Goal: Task Accomplishment & Management: Use online tool/utility

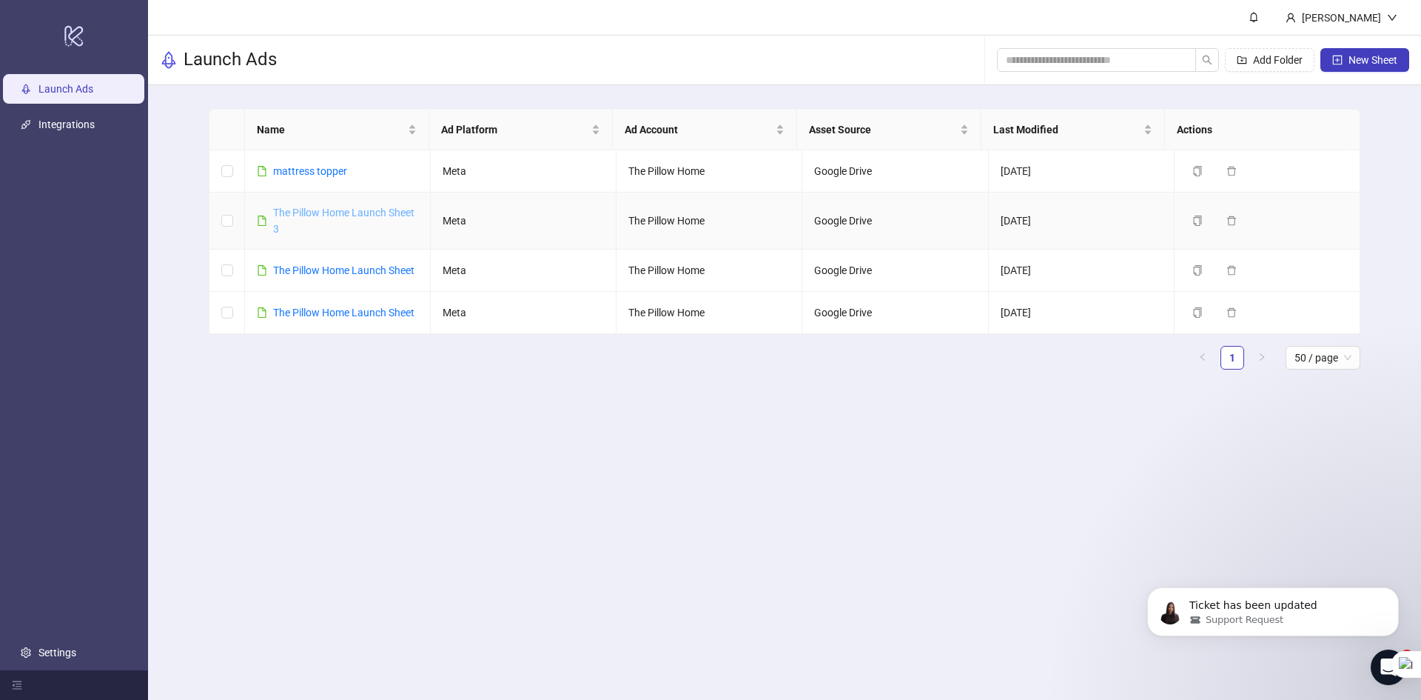
click at [327, 209] on link "The Pillow Home Launch Sheet 3" at bounding box center [343, 221] width 141 height 28
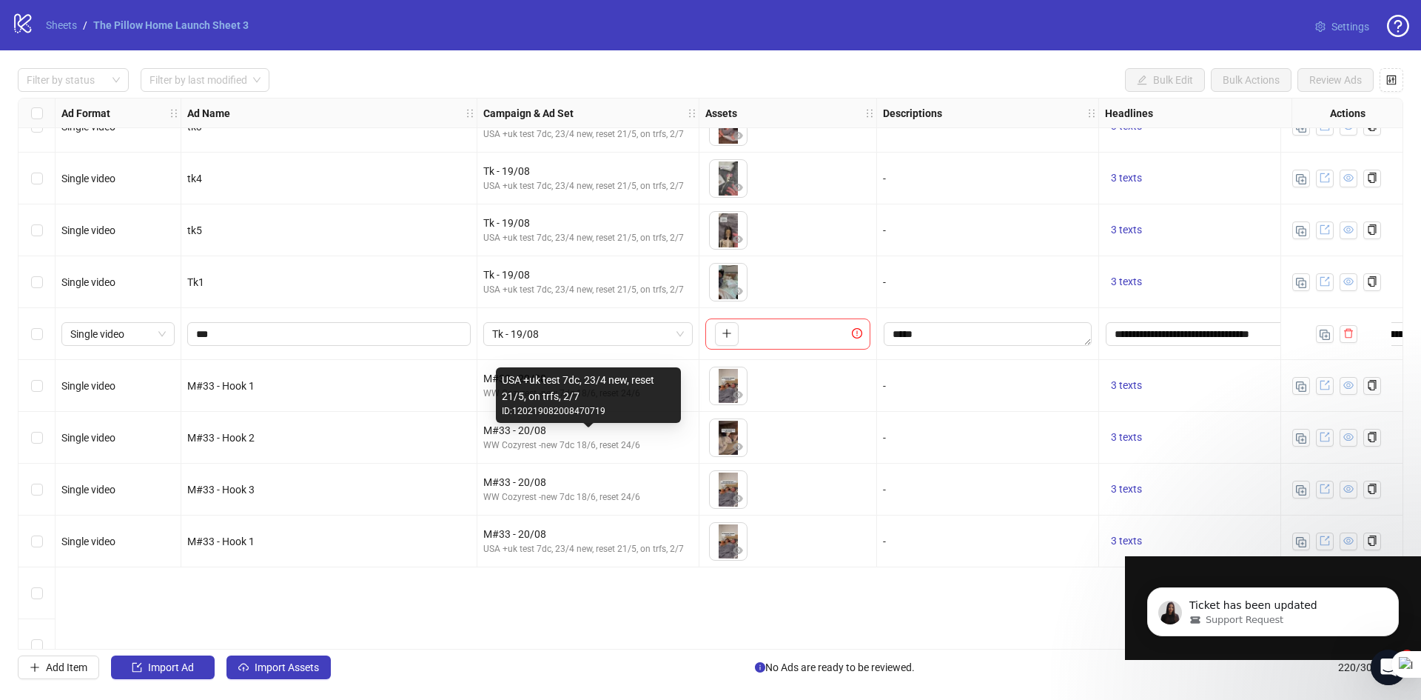
scroll to position [4128, 0]
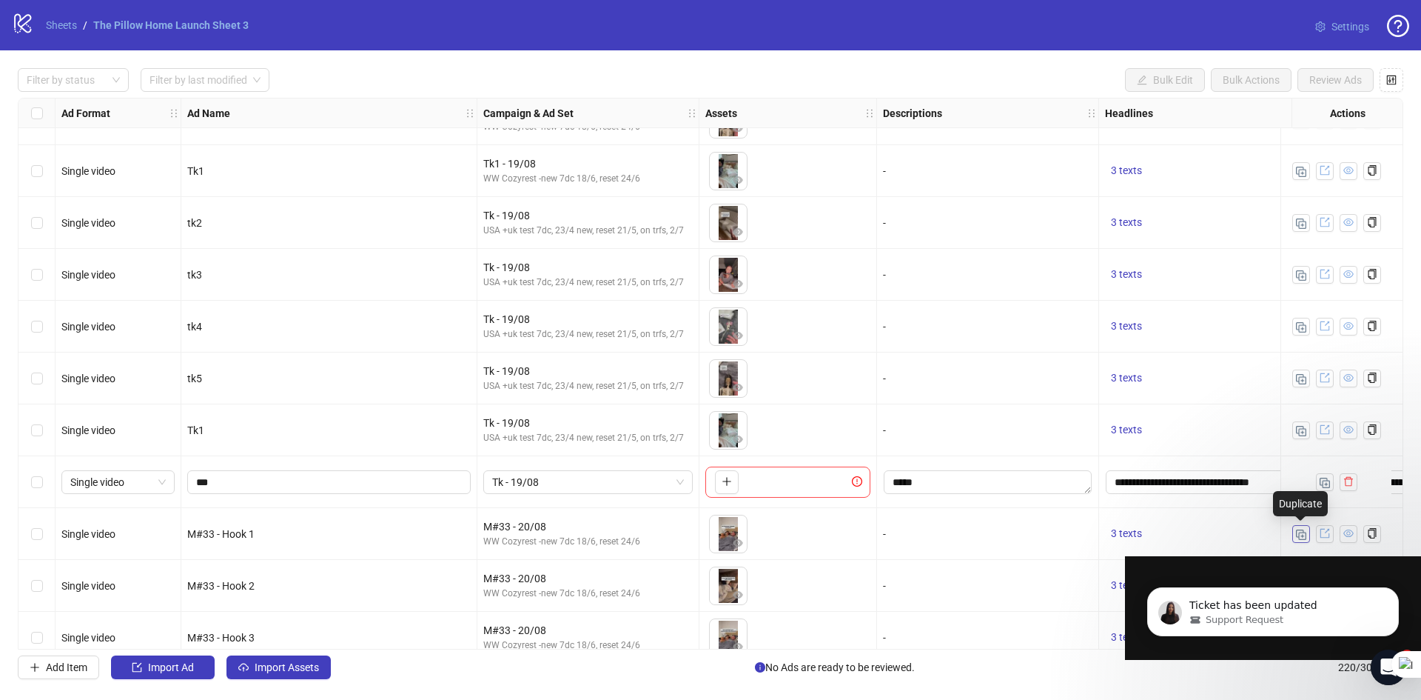
click at [1293, 534] on button "button" at bounding box center [1301, 534] width 18 height 18
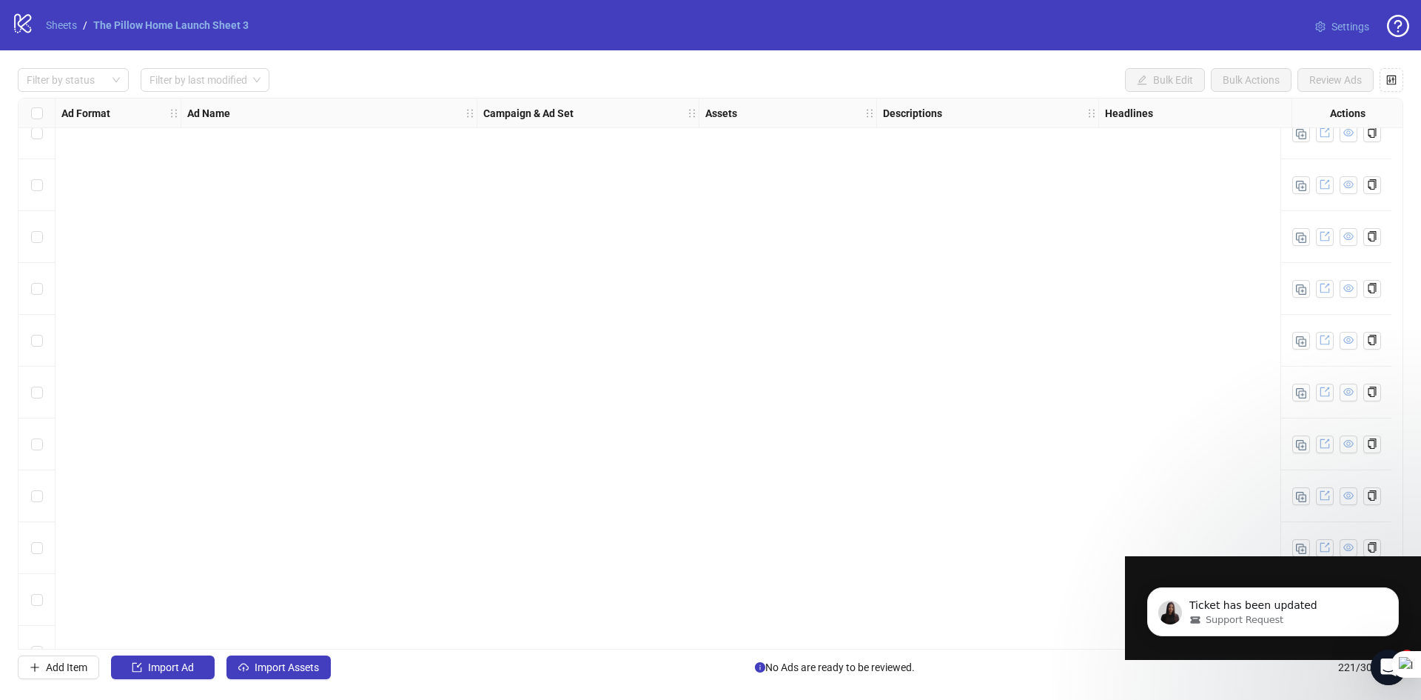
scroll to position [10937, 0]
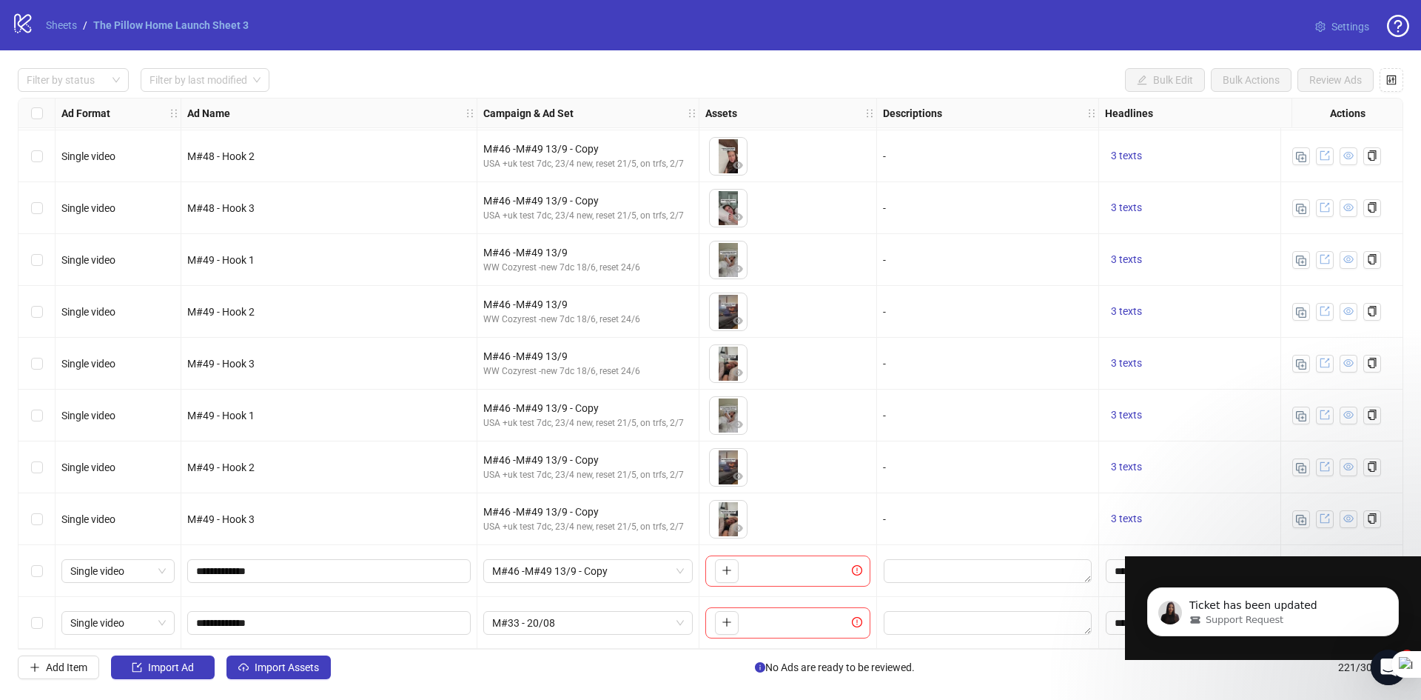
drag, startPoint x: 1396, startPoint y: 311, endPoint x: 2, endPoint y: 21, distance: 1423.6
click at [642, 615] on span "M#33 - 20/08" at bounding box center [588, 622] width 192 height 22
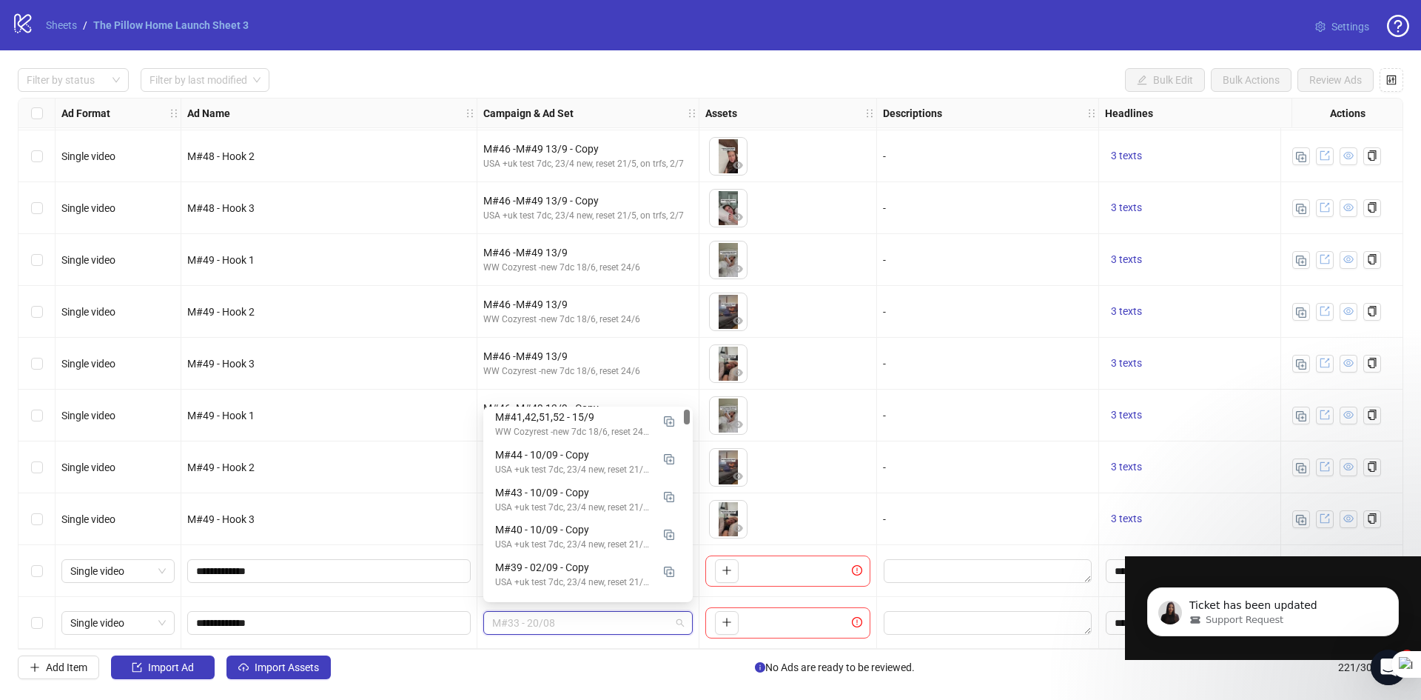
scroll to position [0, 0]
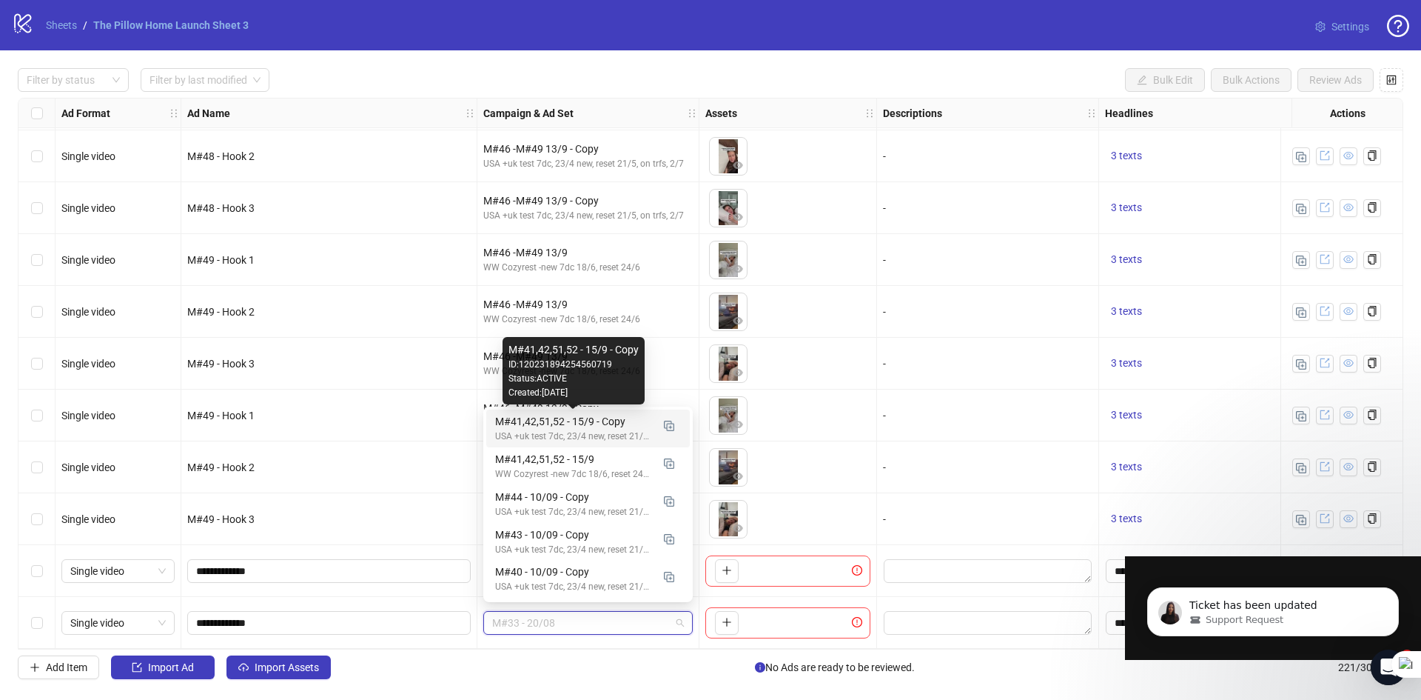
click at [526, 428] on div "M#41,42,51,52 - 15/9 - Copy" at bounding box center [573, 421] width 156 height 16
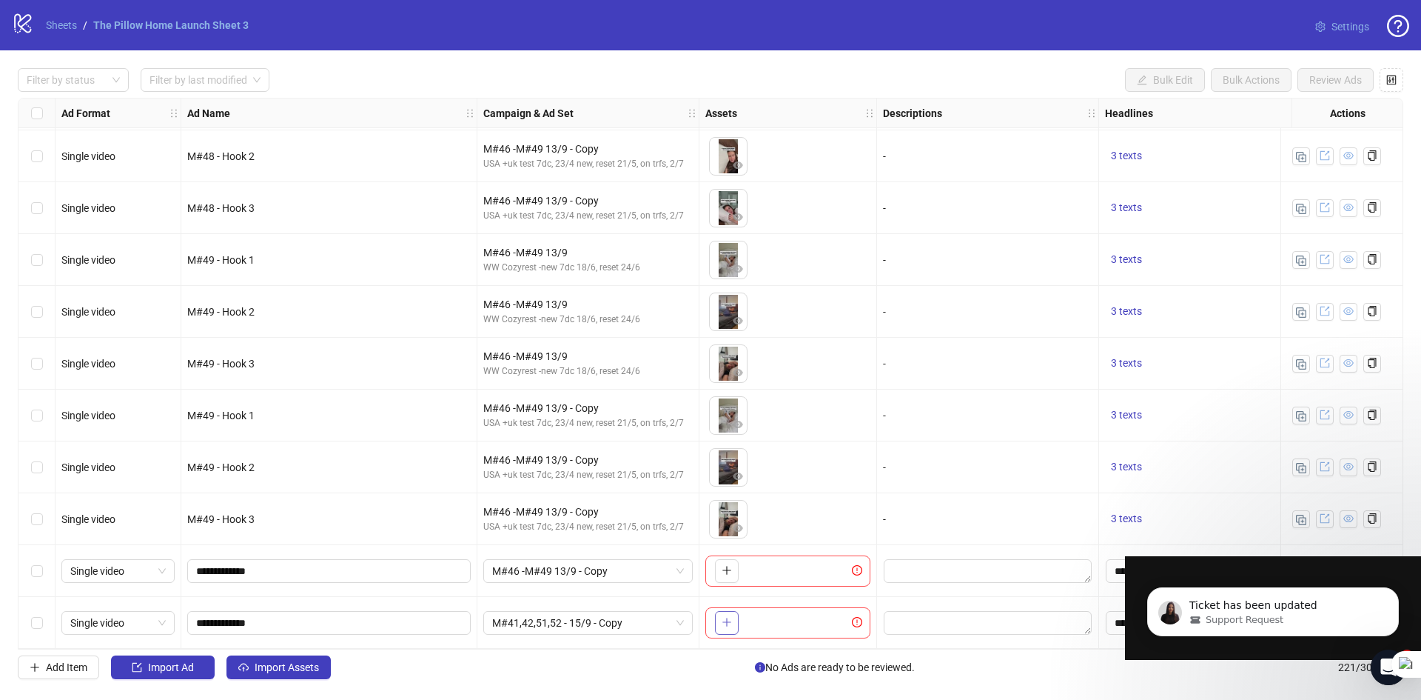
click at [720, 618] on button "button" at bounding box center [727, 623] width 24 height 24
click at [224, 619] on input "**********" at bounding box center [327, 622] width 263 height 16
type input "**********"
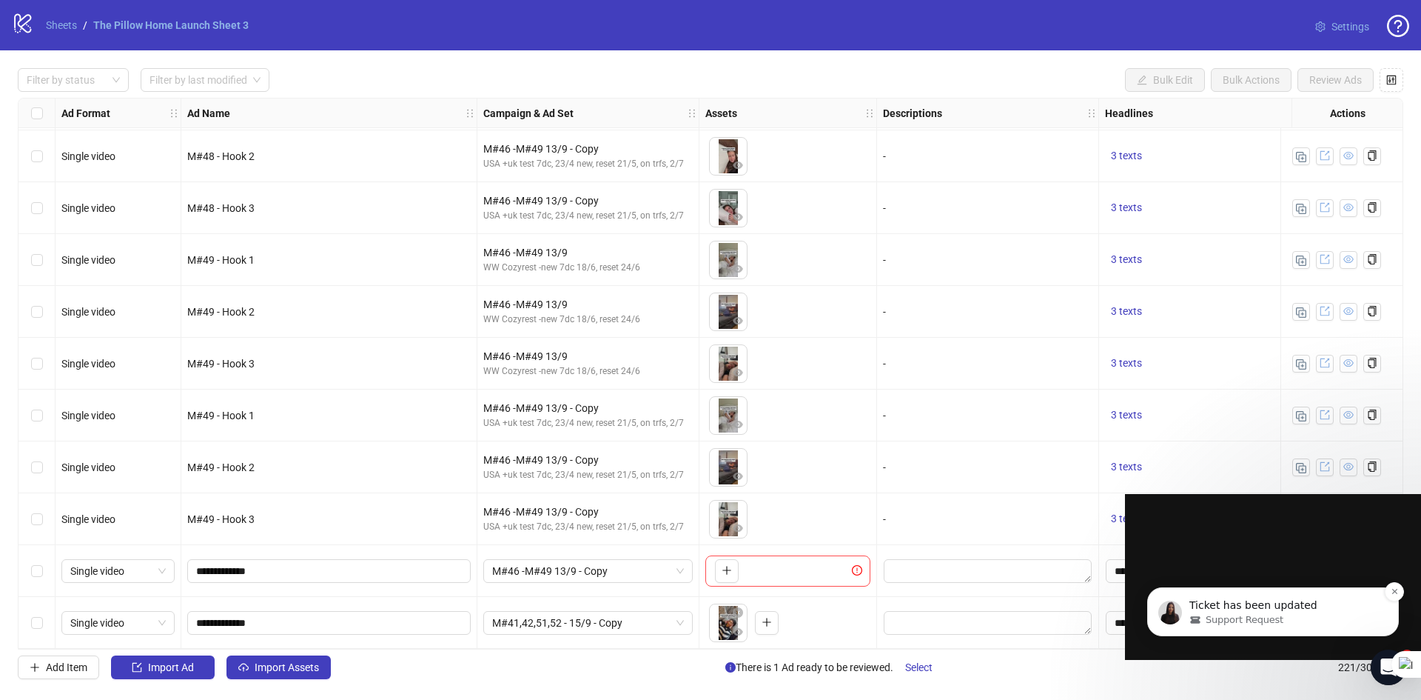
click at [1225, 623] on span "Support Request" at bounding box center [1245, 619] width 78 height 13
